Goal: Task Accomplishment & Management: Complete application form

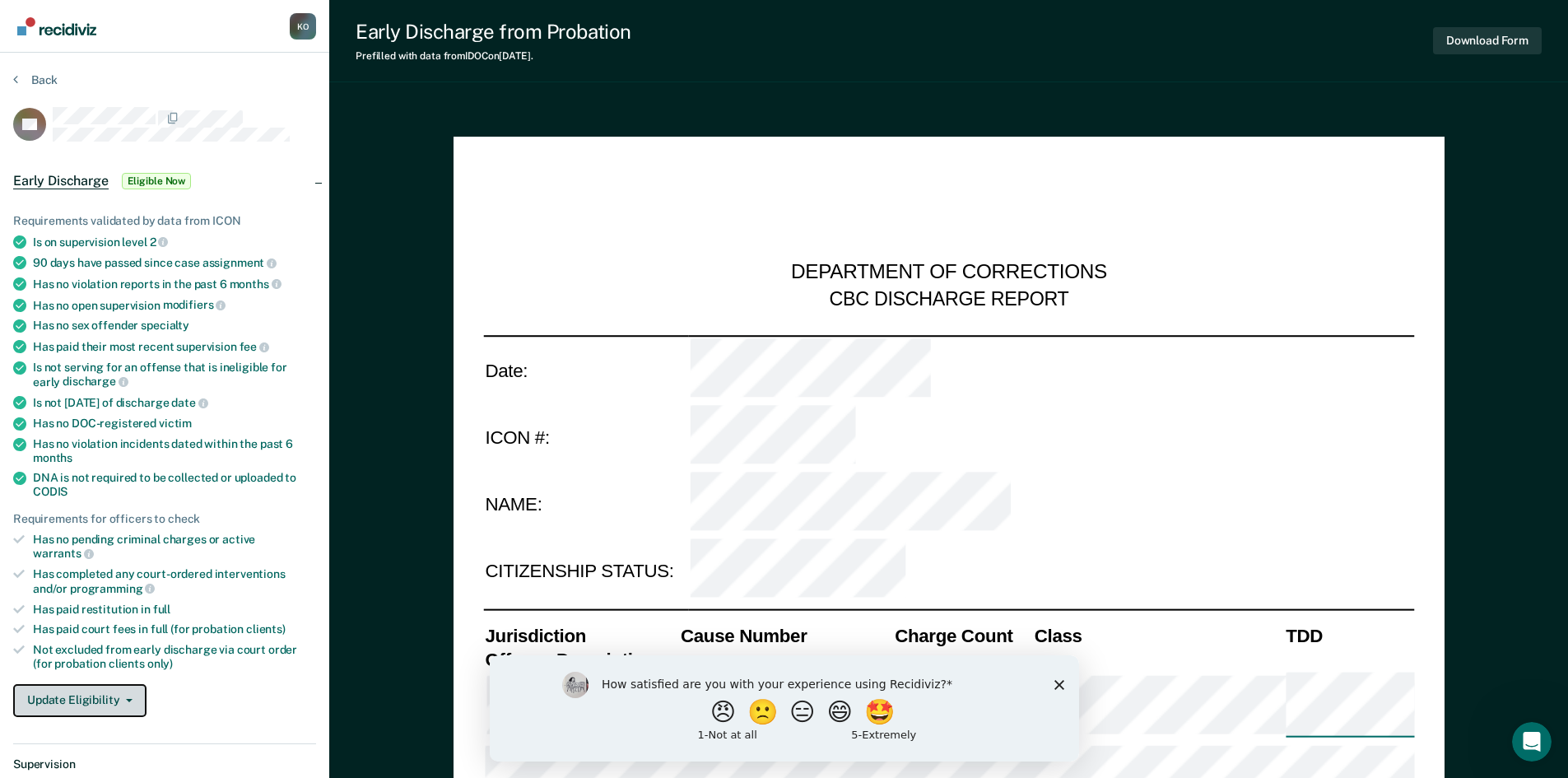
click at [93, 689] on button "Update Eligibility" at bounding box center [79, 701] width 133 height 33
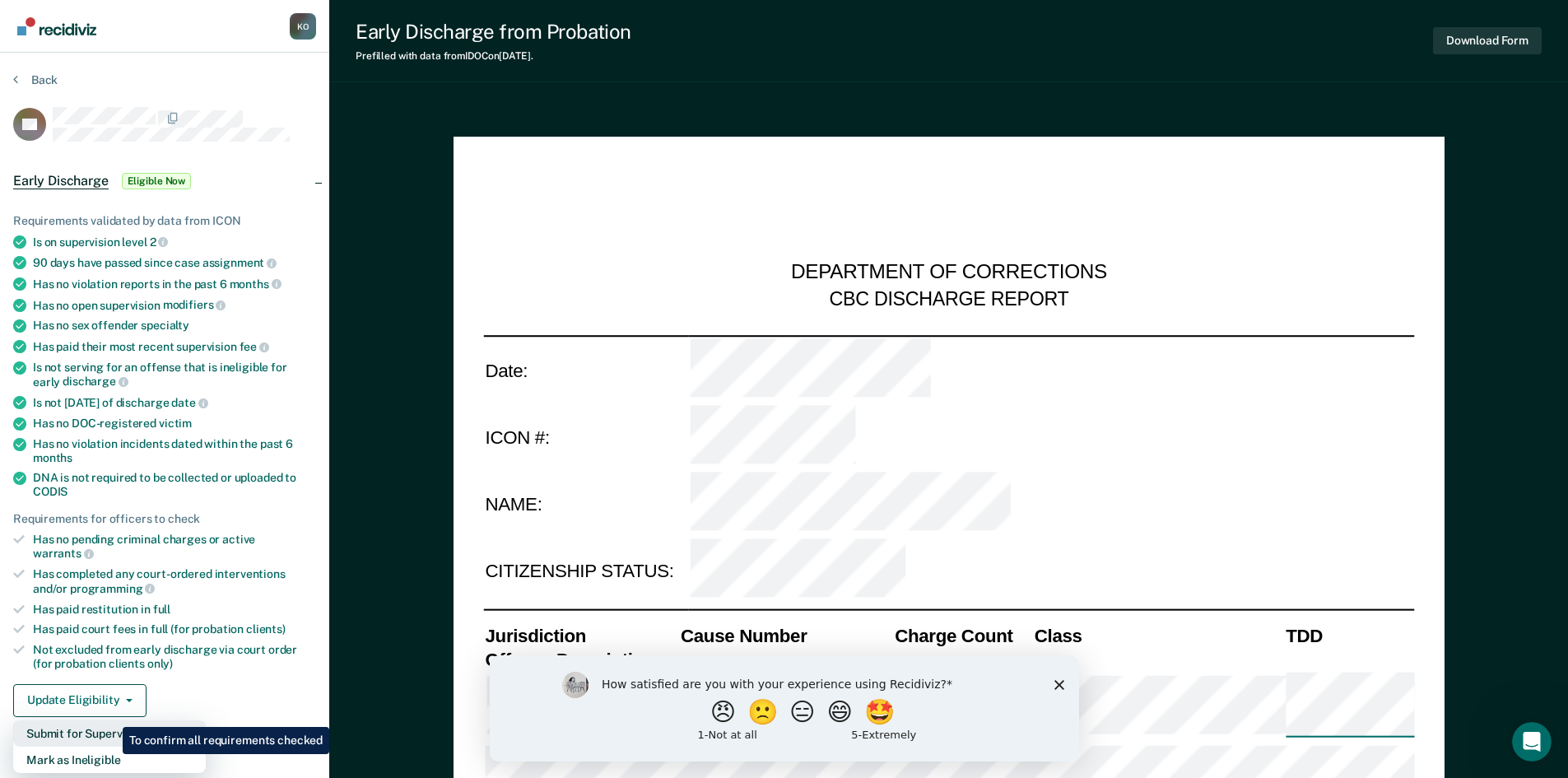
click at [111, 721] on button "Submit for Supervisor Approval" at bounding box center [109, 734] width 192 height 26
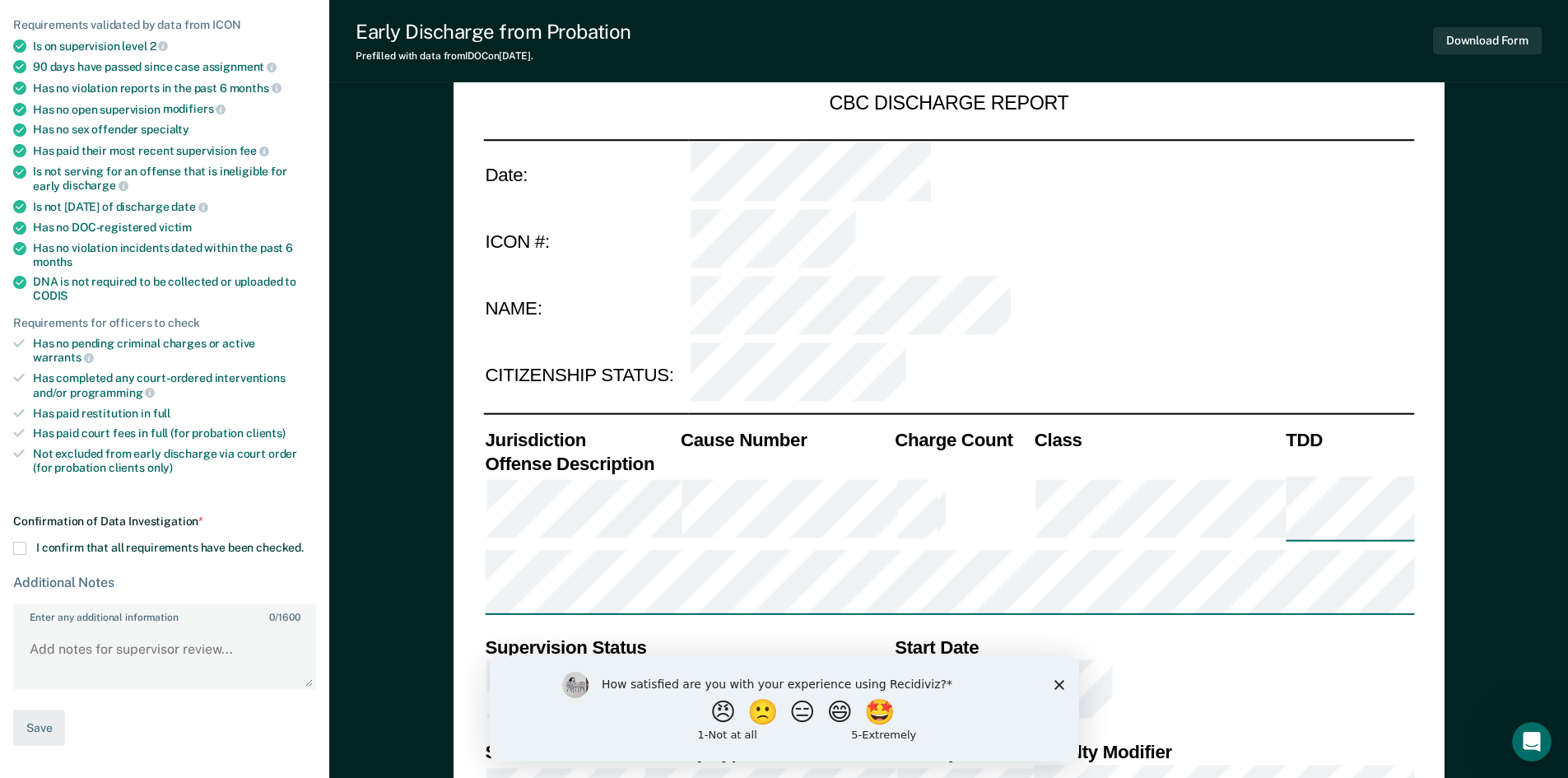
scroll to position [247, 0]
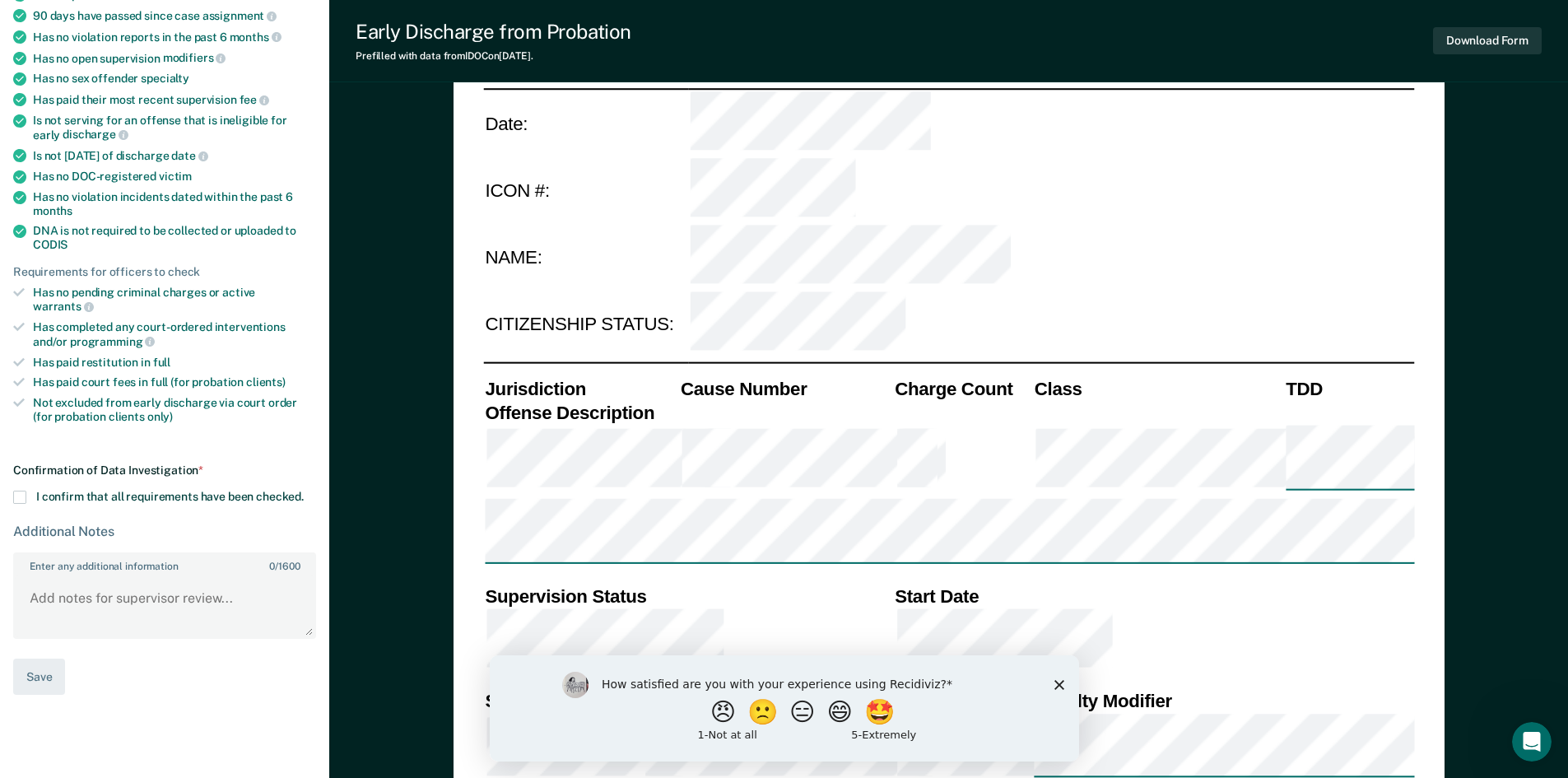
click at [23, 490] on div "Confirmation of Data Investigation * I confirm that all requirements have been …" at bounding box center [164, 580] width 303 height 232
click at [21, 491] on span at bounding box center [19, 497] width 13 height 13
click at [304, 491] on input "I confirm that all requirements have been checked." at bounding box center [304, 491] width 0 height 0
click at [37, 663] on button "Save" at bounding box center [39, 677] width 52 height 37
type textarea "x"
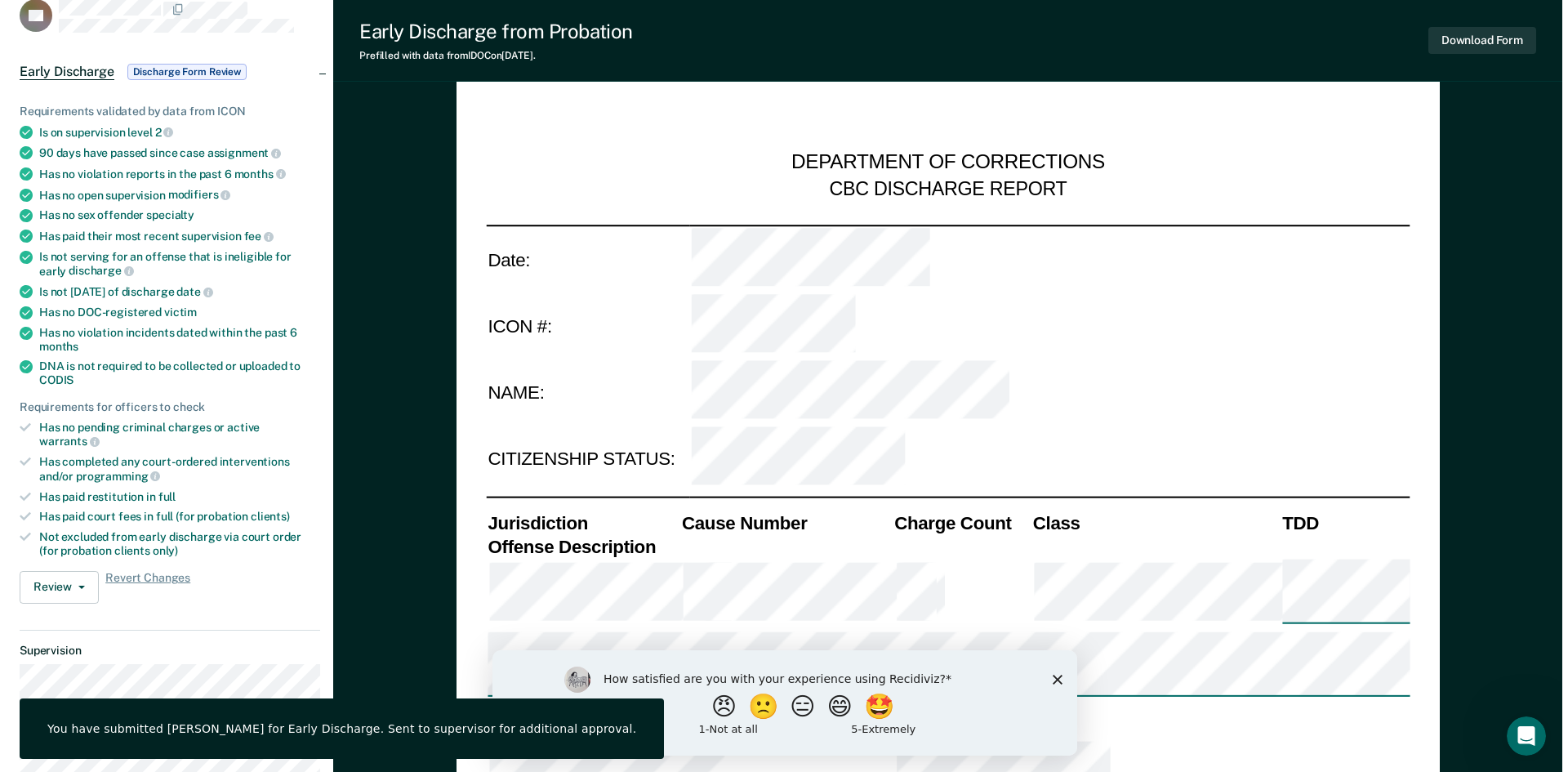
scroll to position [0, 0]
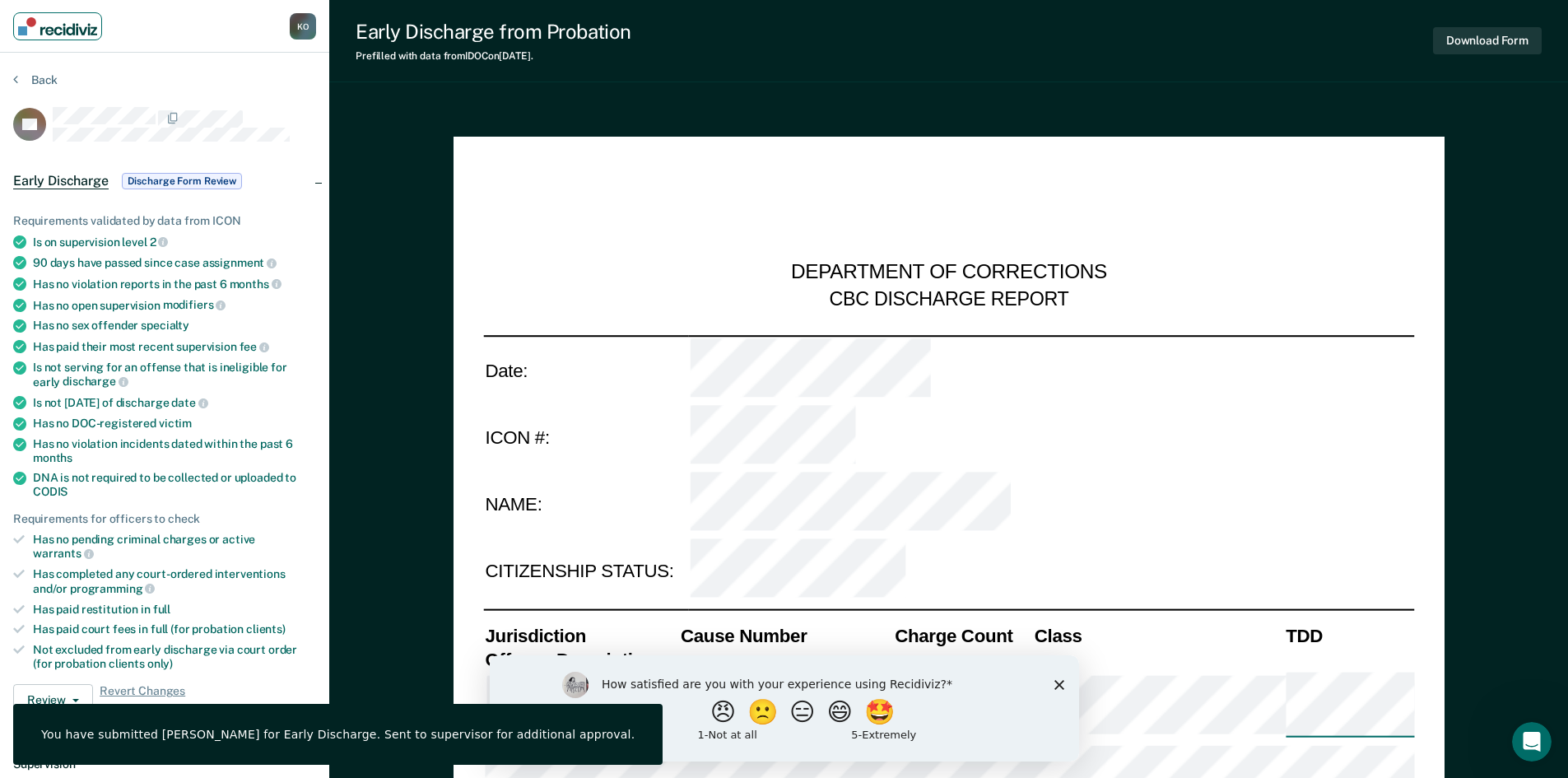
click at [47, 29] on img "Main navigation" at bounding box center [57, 26] width 79 height 18
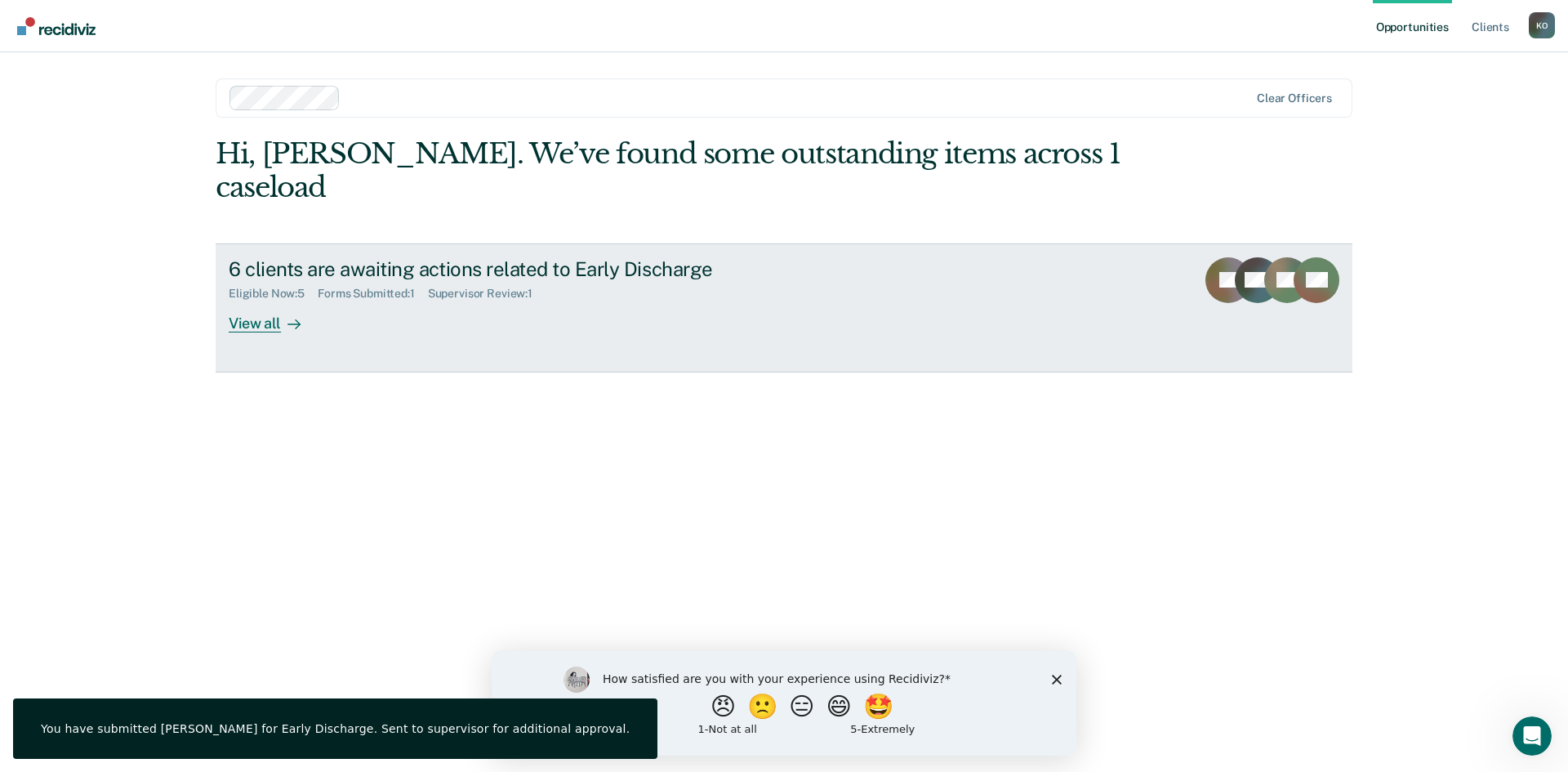
click at [266, 301] on div "View all" at bounding box center [275, 316] width 92 height 32
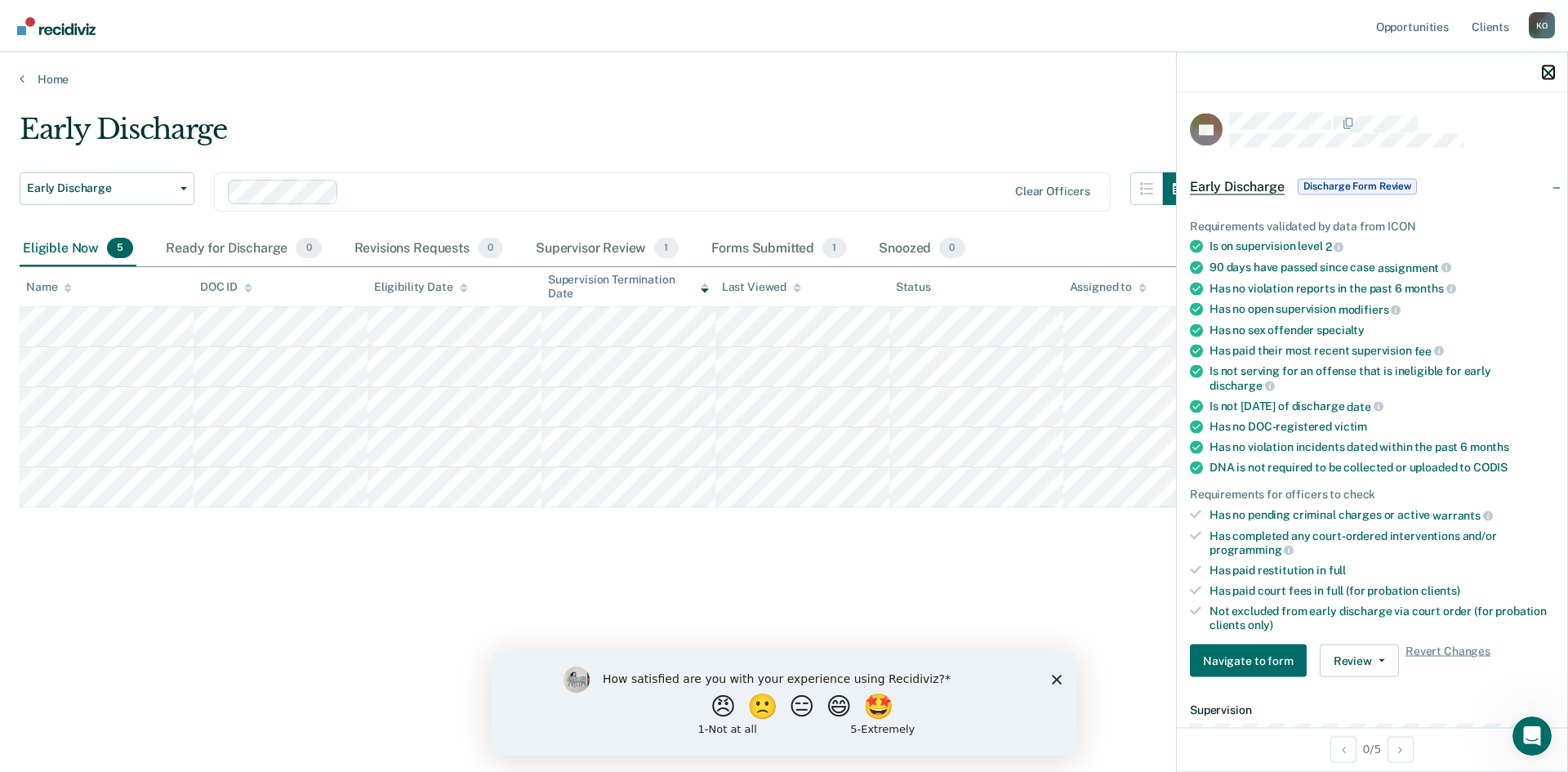
click at [1546, 78] on icon "button" at bounding box center [1548, 73] width 11 height 11
